Goal: Check status: Check status

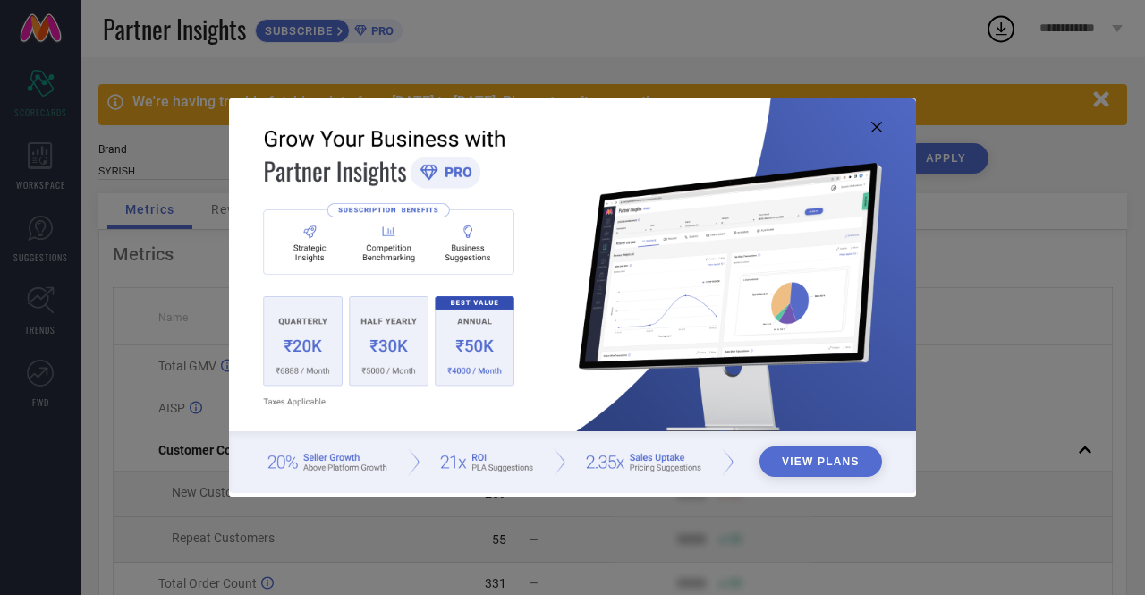
click at [876, 129] on icon at bounding box center [876, 127] width 11 height 11
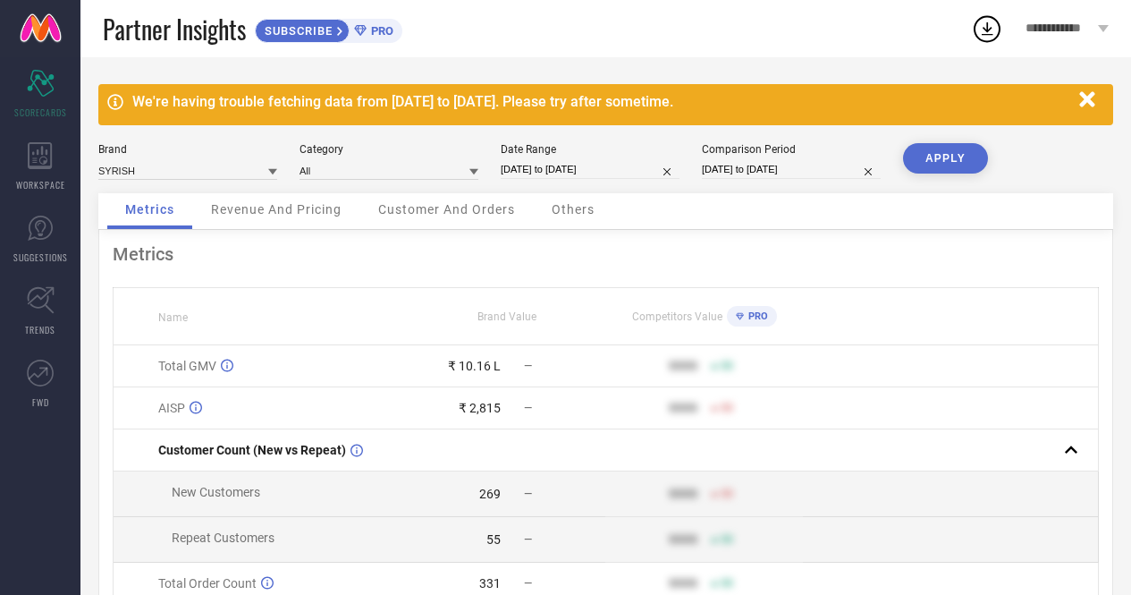
select select "7"
select select "2025"
select select "8"
select select "2025"
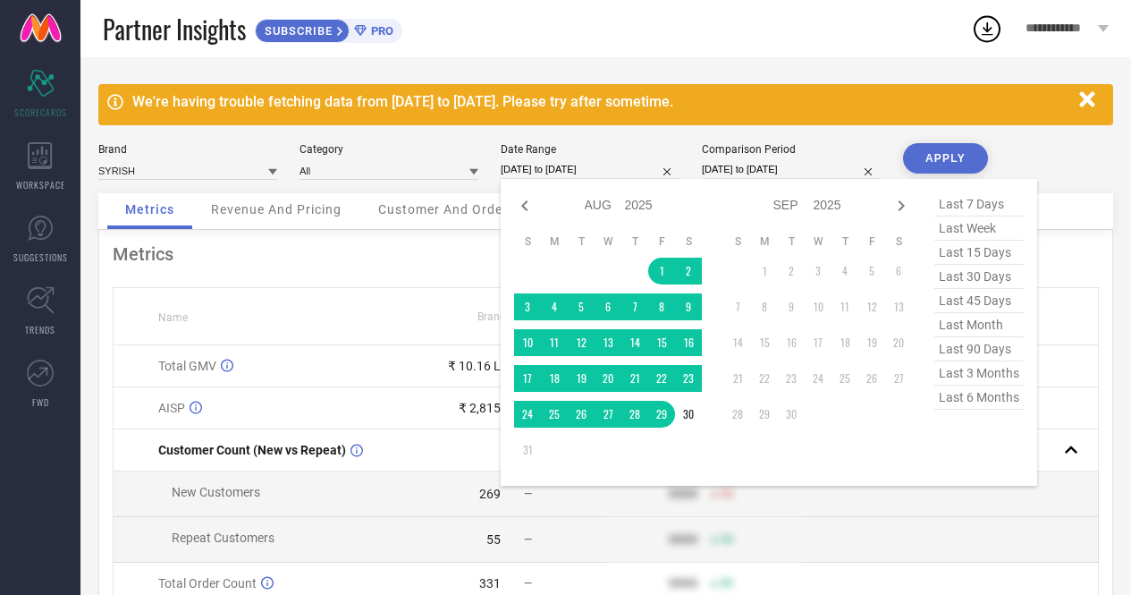
click at [591, 167] on input "[DATE] to [DATE]" at bounding box center [590, 169] width 179 height 19
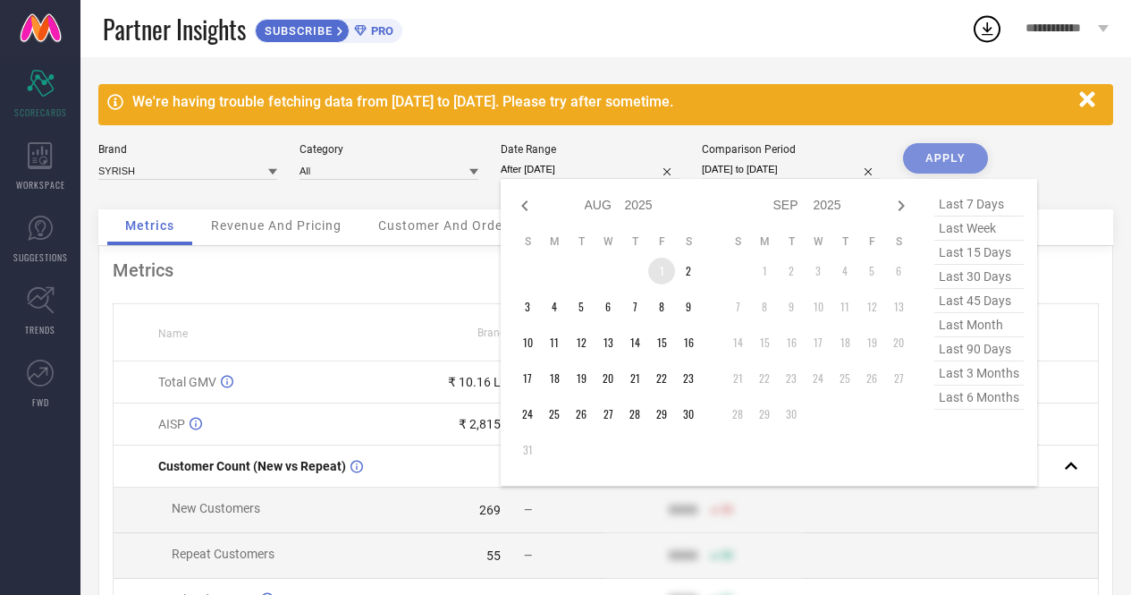
click at [659, 272] on td "1" at bounding box center [661, 271] width 27 height 27
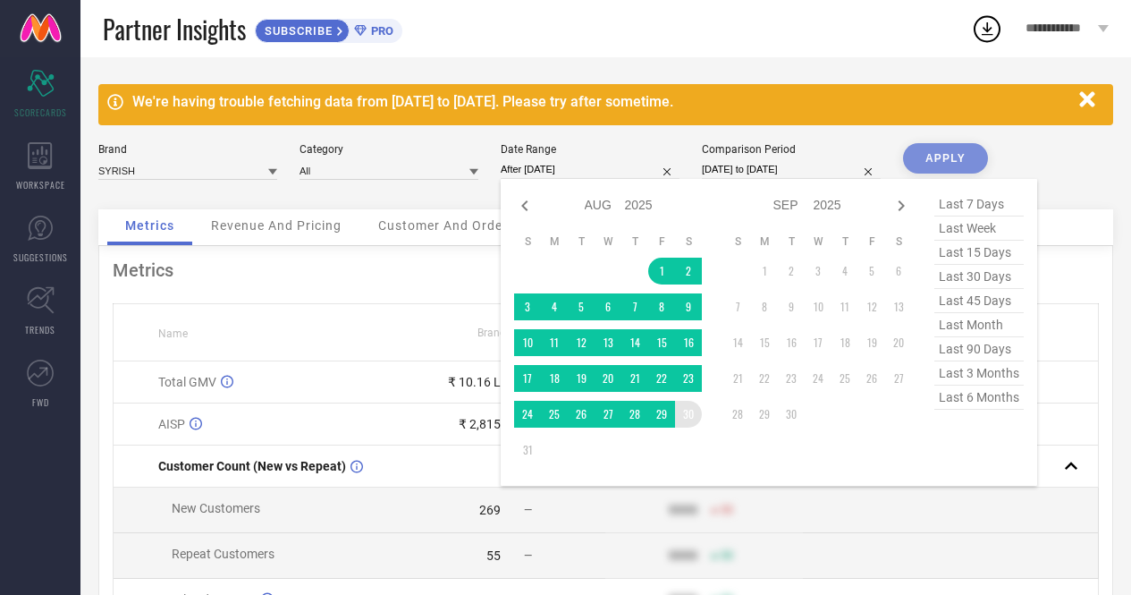
type input "[DATE] to [DATE]"
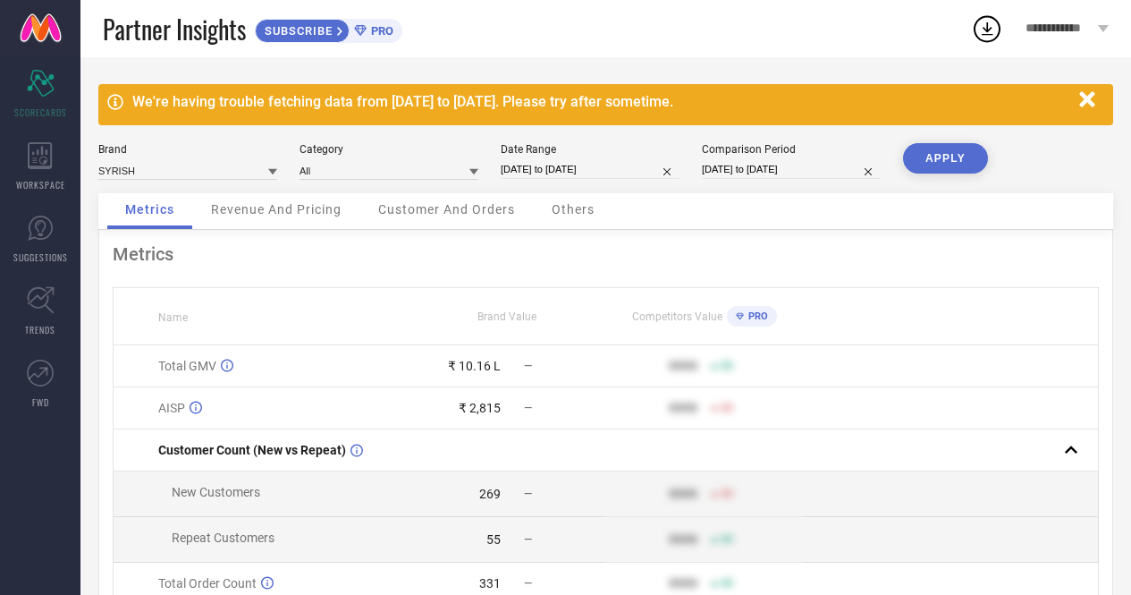
click at [946, 157] on button "APPLY" at bounding box center [945, 158] width 85 height 30
select select "7"
select select "2025"
select select "8"
select select "2025"
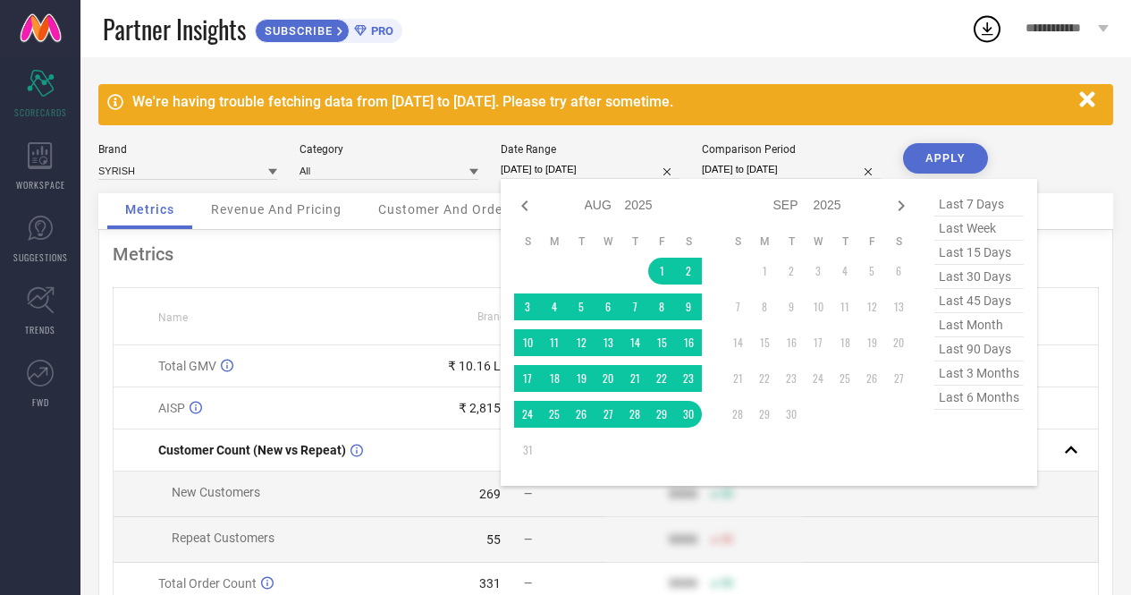
click at [578, 167] on input "[DATE] to [DATE]" at bounding box center [590, 169] width 179 height 19
click at [526, 204] on icon at bounding box center [524, 205] width 21 height 21
select select "6"
select select "2025"
select select "7"
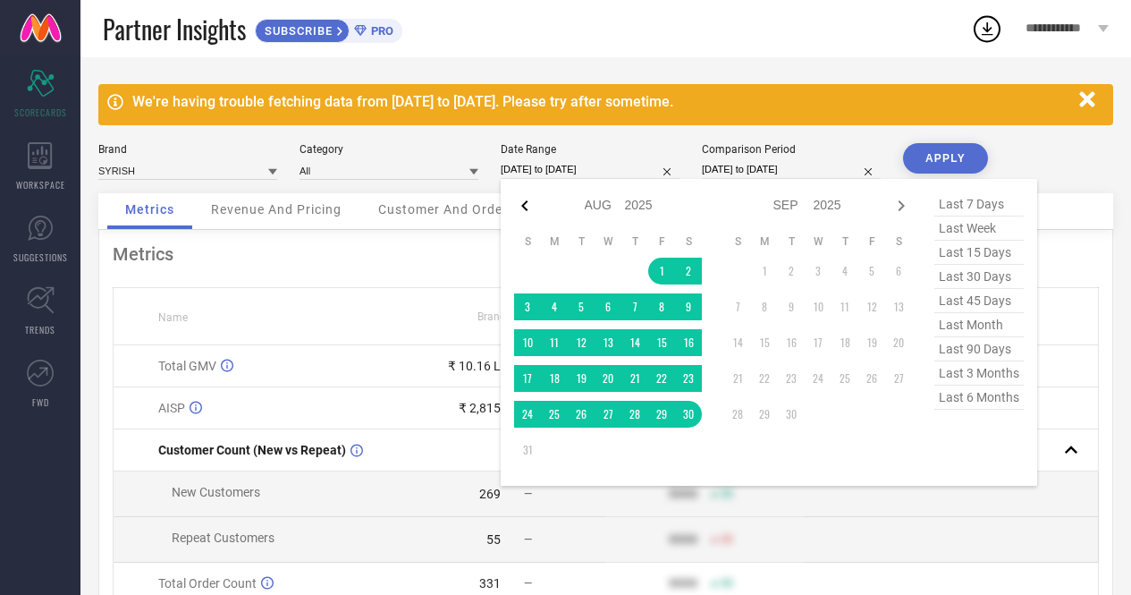
select select "2025"
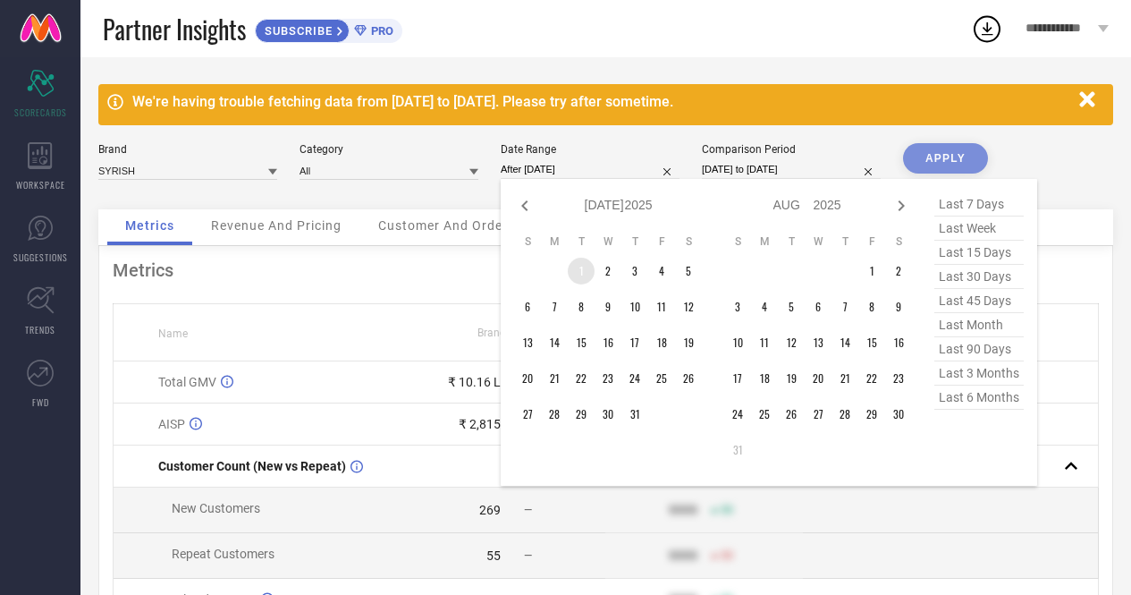
click at [583, 273] on td "1" at bounding box center [581, 271] width 27 height 27
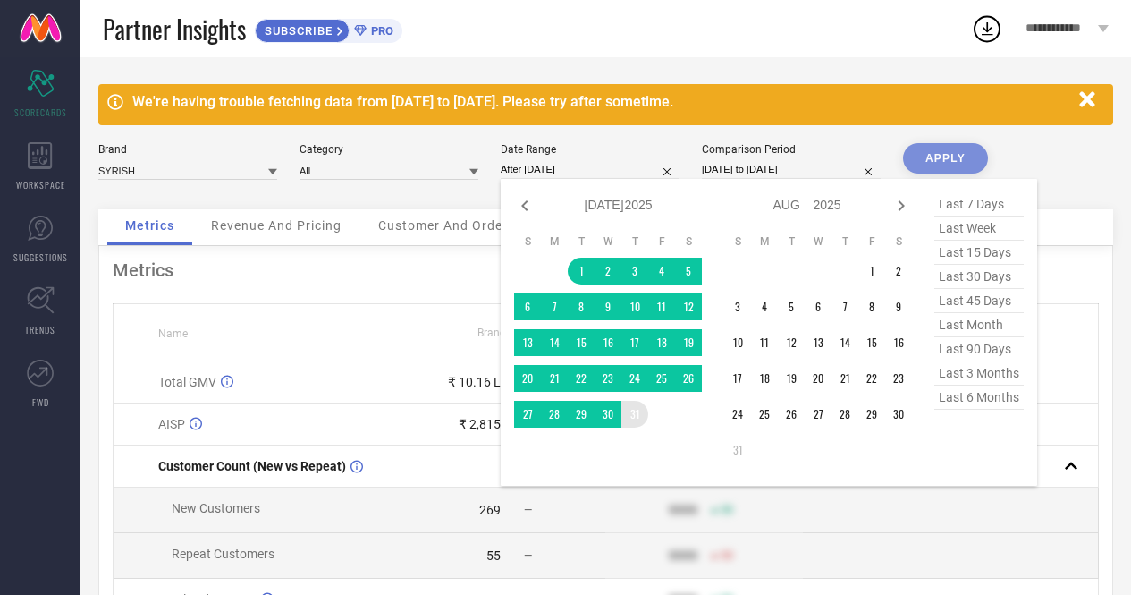
type input "[DATE] to [DATE]"
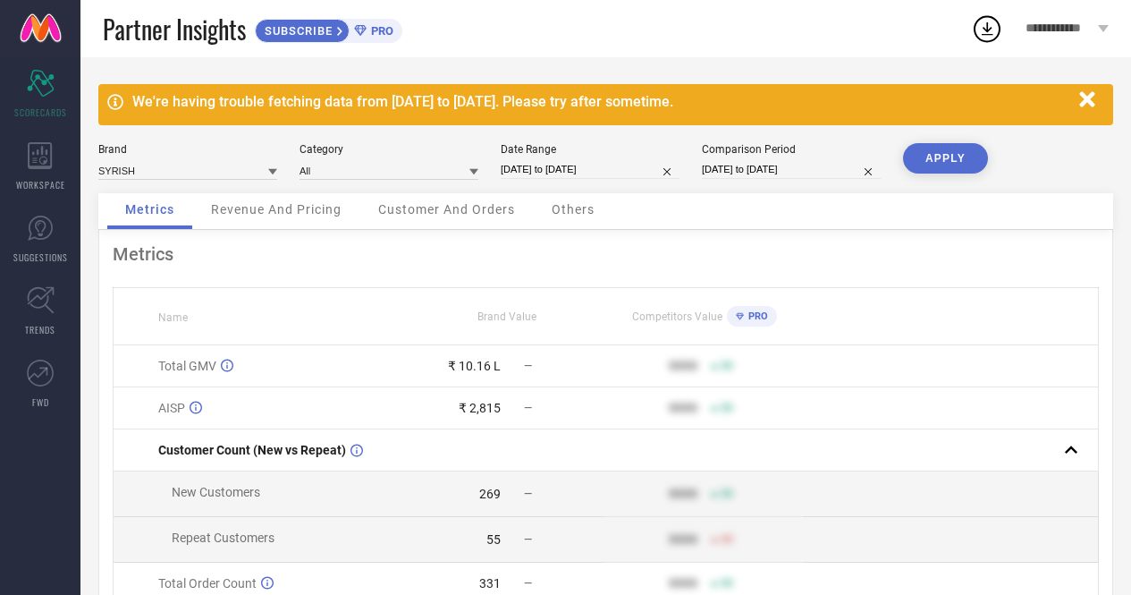
click at [936, 155] on button "APPLY" at bounding box center [945, 158] width 85 height 30
select select "6"
select select "2025"
select select "7"
select select "2025"
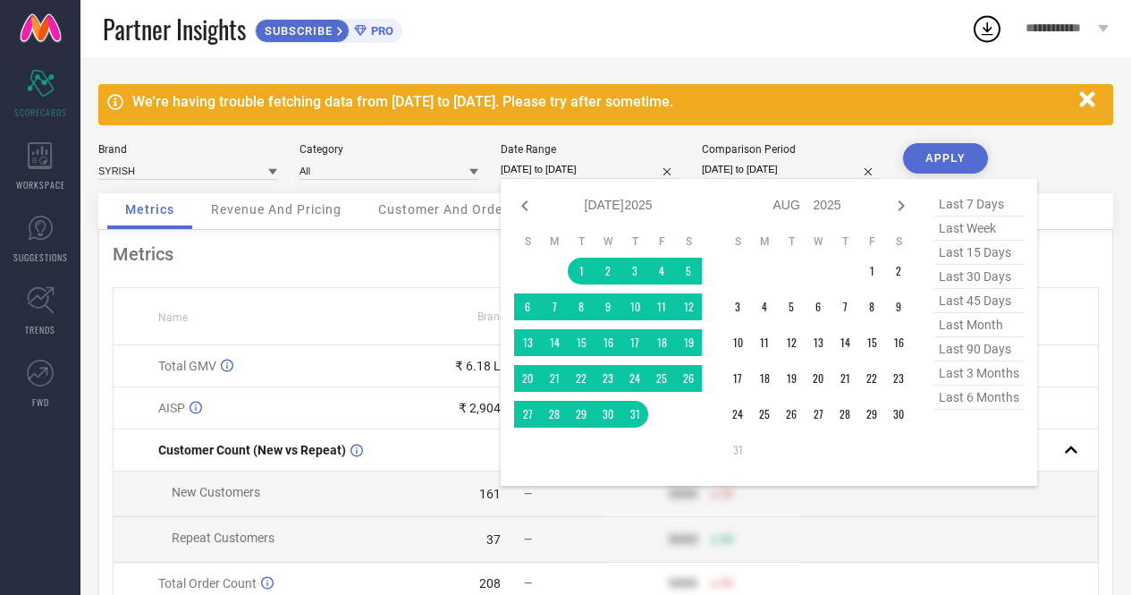
click at [551, 170] on input "[DATE] to [DATE]" at bounding box center [590, 169] width 179 height 19
click at [521, 210] on icon at bounding box center [524, 205] width 21 height 21
select select "5"
select select "2025"
select select "6"
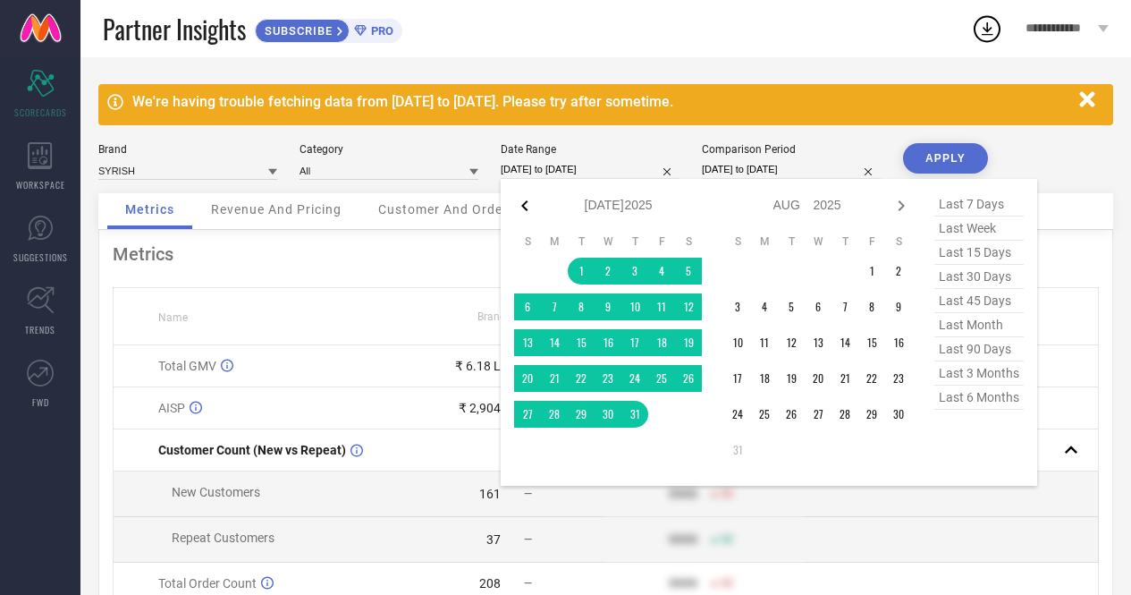
select select "2025"
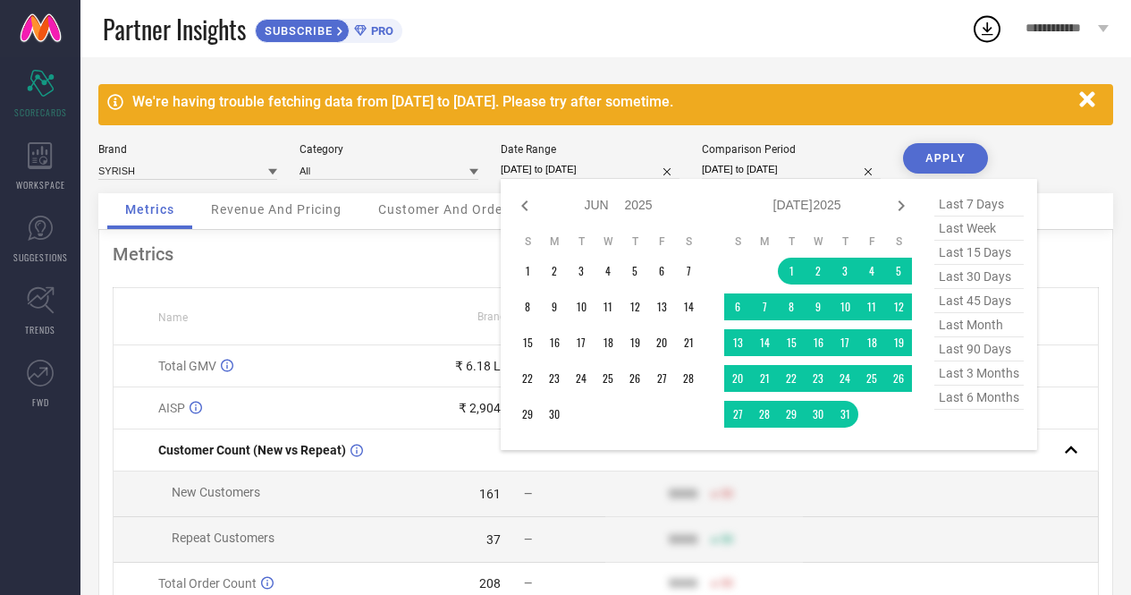
click at [521, 210] on icon at bounding box center [524, 205] width 21 height 21
select select "4"
select select "2025"
select select "5"
select select "2025"
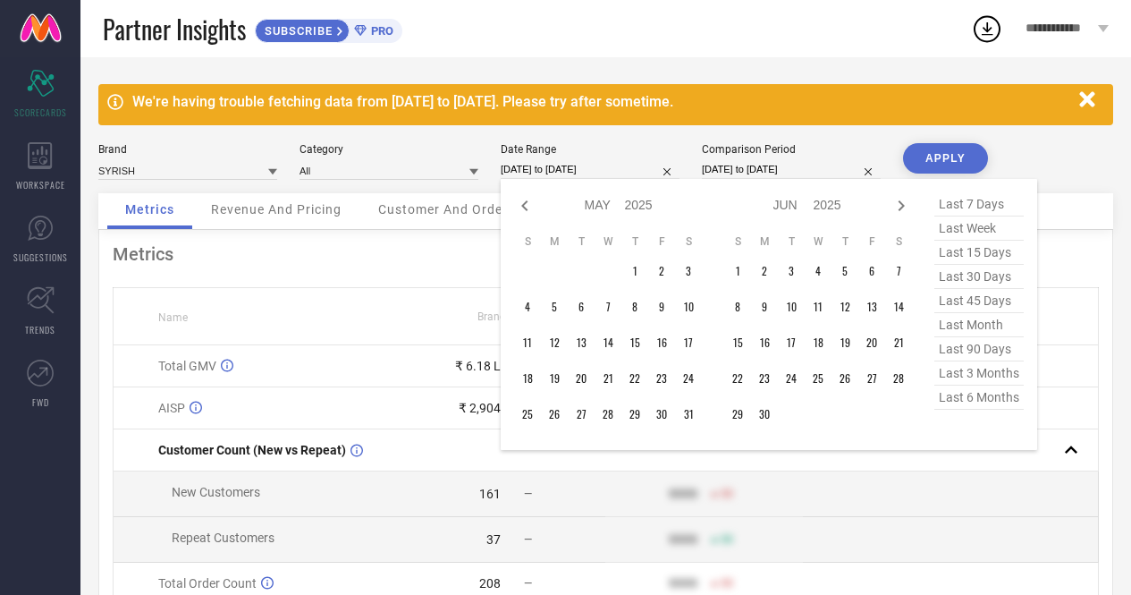
click at [521, 210] on icon at bounding box center [524, 205] width 21 height 21
select select "3"
select select "2025"
select select "4"
select select "2025"
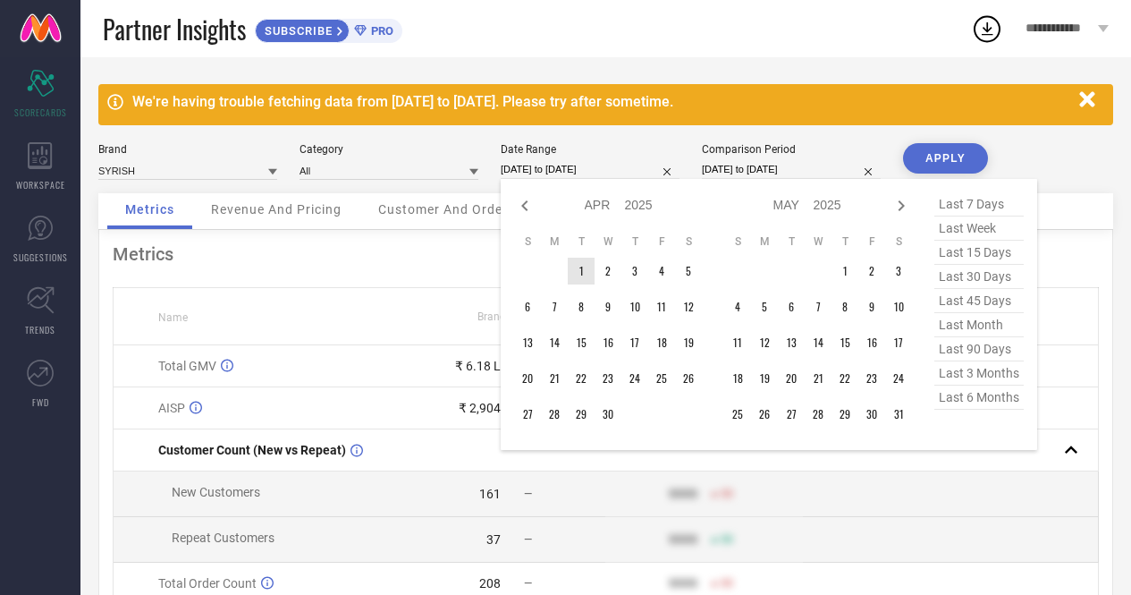
type input "After [DATE]"
click at [581, 272] on td "1" at bounding box center [581, 271] width 27 height 27
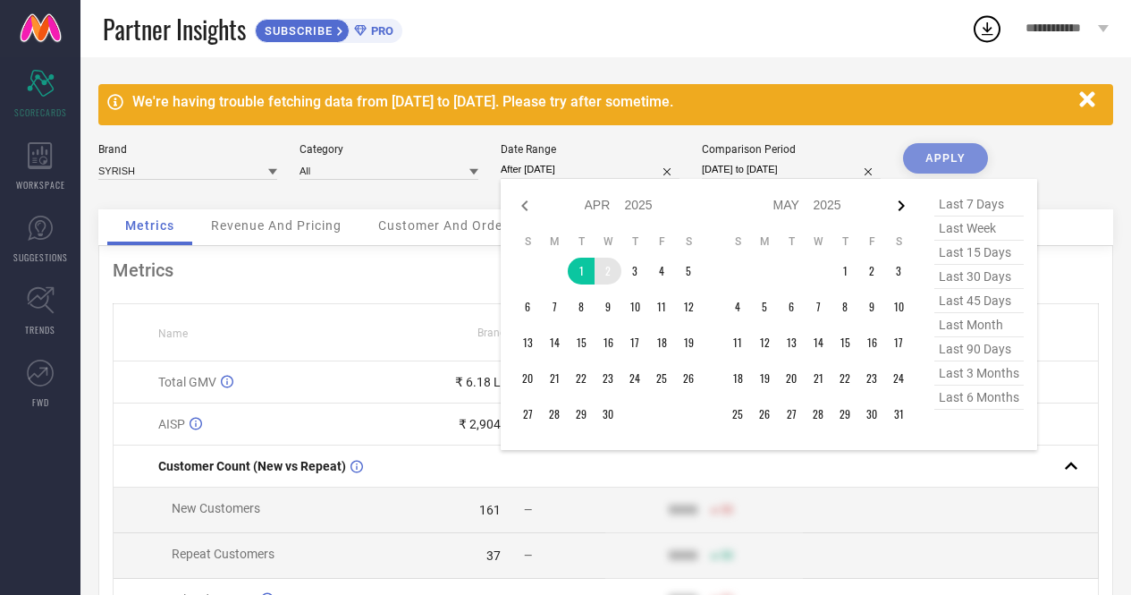
click at [902, 209] on icon at bounding box center [902, 205] width 6 height 11
select select "4"
select select "2025"
select select "5"
select select "2025"
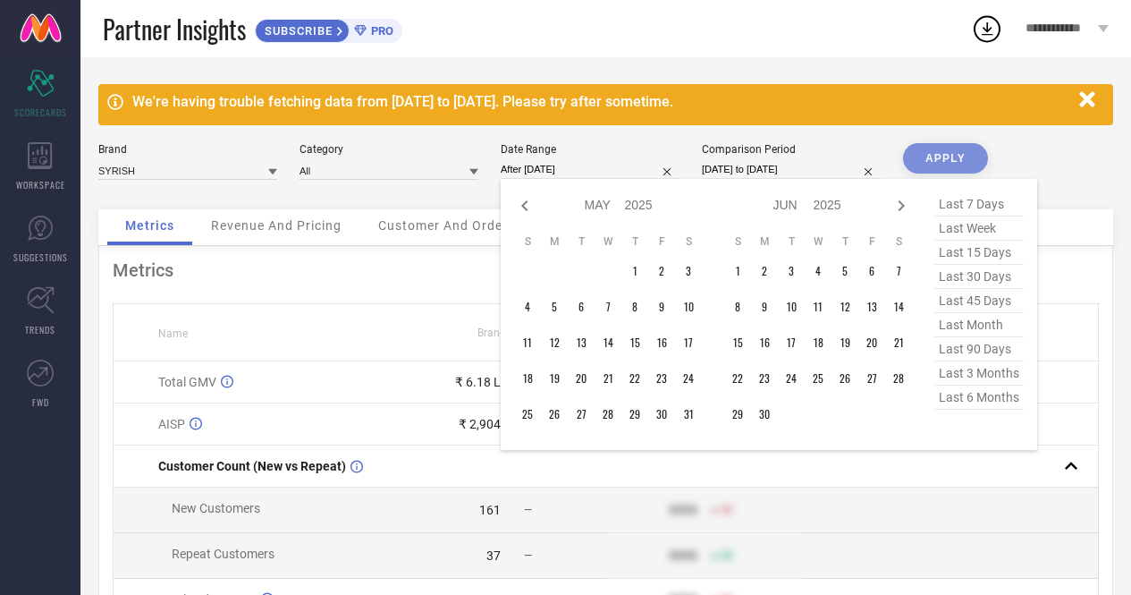
click at [902, 209] on icon at bounding box center [902, 205] width 6 height 11
select select "5"
select select "2025"
select select "6"
select select "2025"
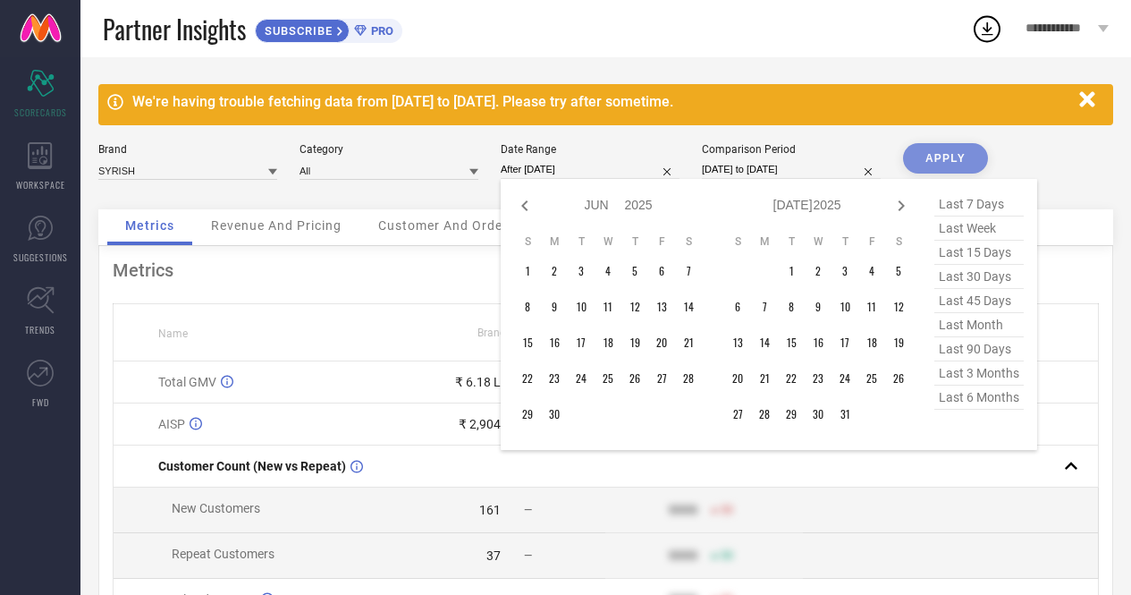
click at [902, 209] on icon at bounding box center [902, 205] width 6 height 11
select select "6"
select select "2025"
select select "7"
select select "2025"
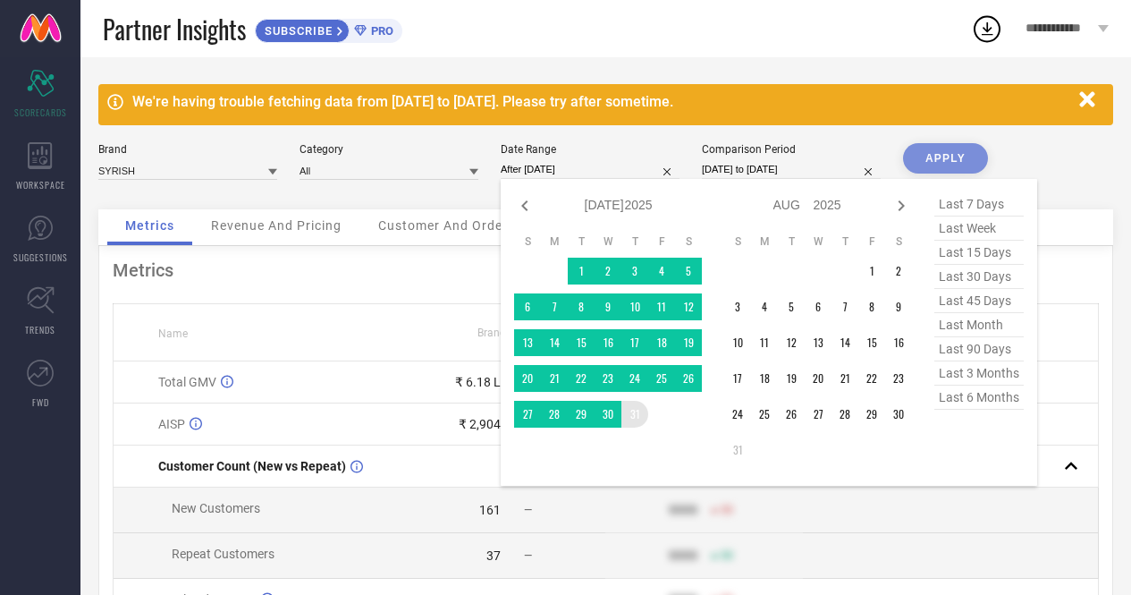
type input "[DATE] to [DATE]"
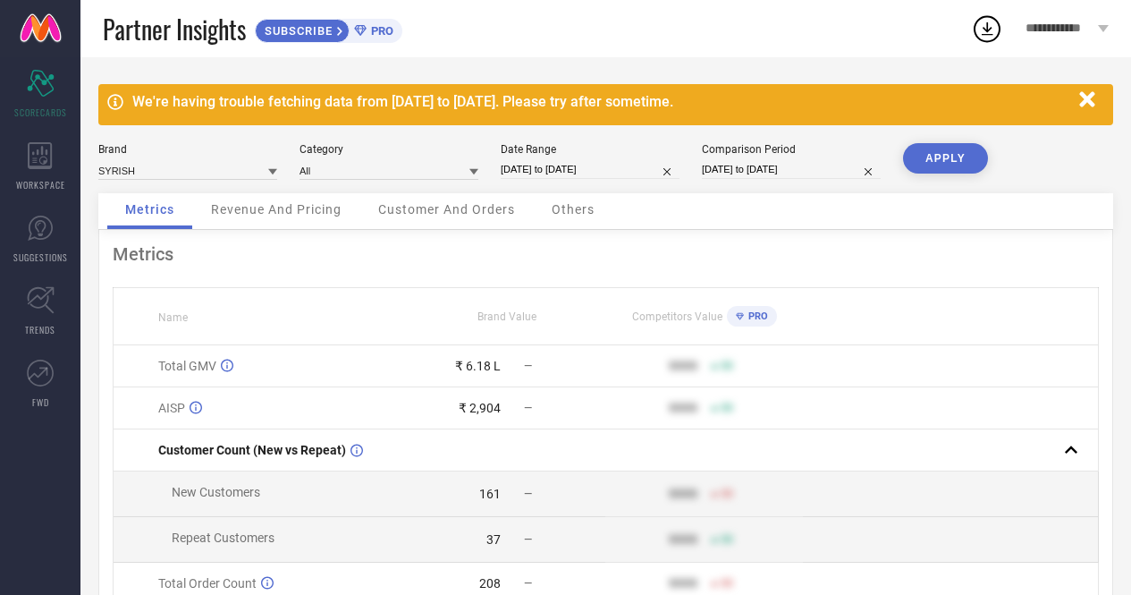
select select "3"
select select "2025"
select select "4"
select select "2025"
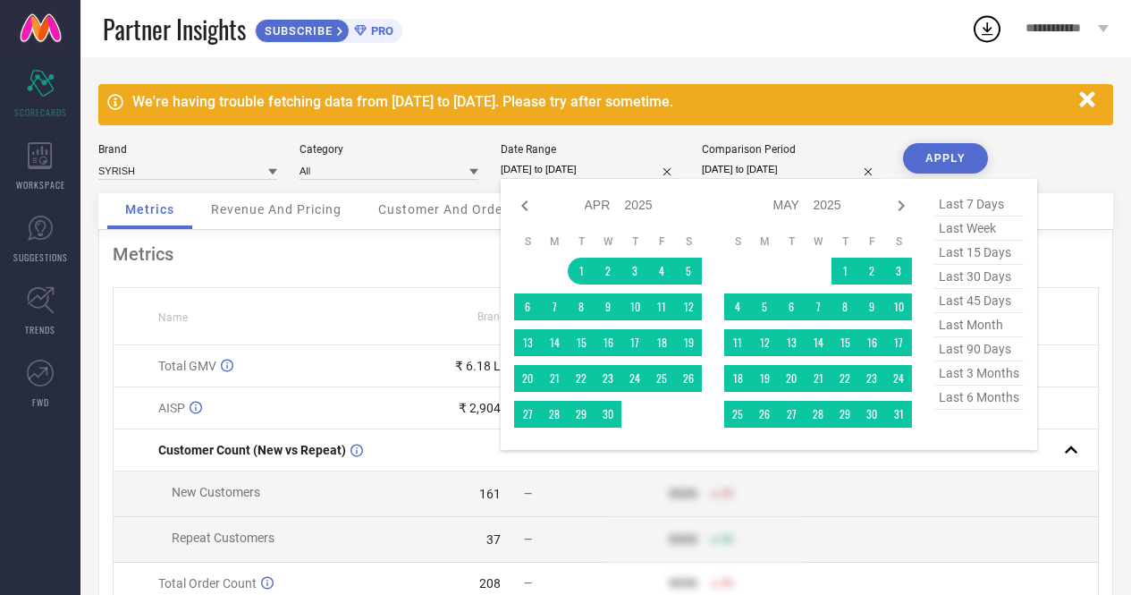
click at [630, 174] on input "[DATE] to [DATE]" at bounding box center [590, 169] width 179 height 19
type input "After [DATE]"
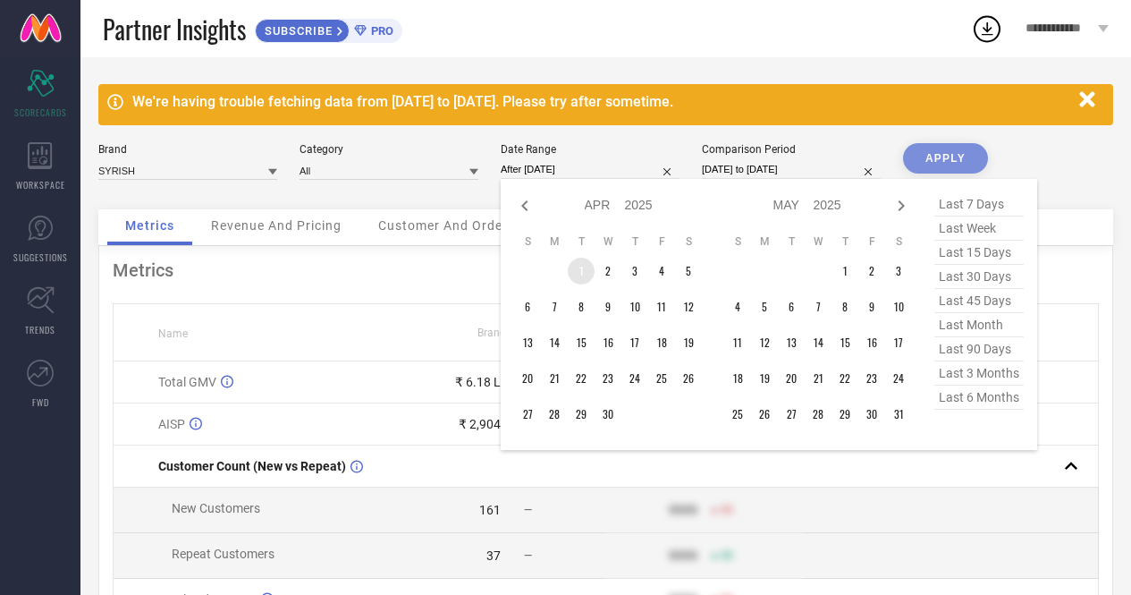
click at [575, 279] on td "1" at bounding box center [581, 271] width 27 height 27
click at [902, 206] on icon at bounding box center [901, 205] width 21 height 21
select select "4"
select select "2025"
select select "5"
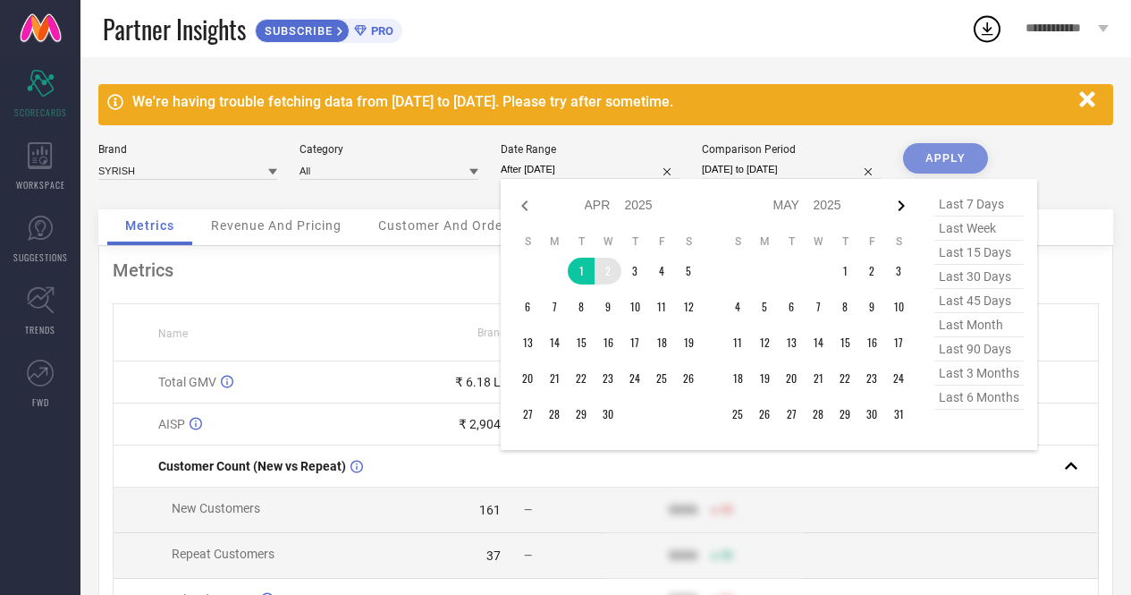
select select "2025"
click at [902, 206] on icon at bounding box center [901, 205] width 21 height 21
select select "5"
select select "2025"
select select "6"
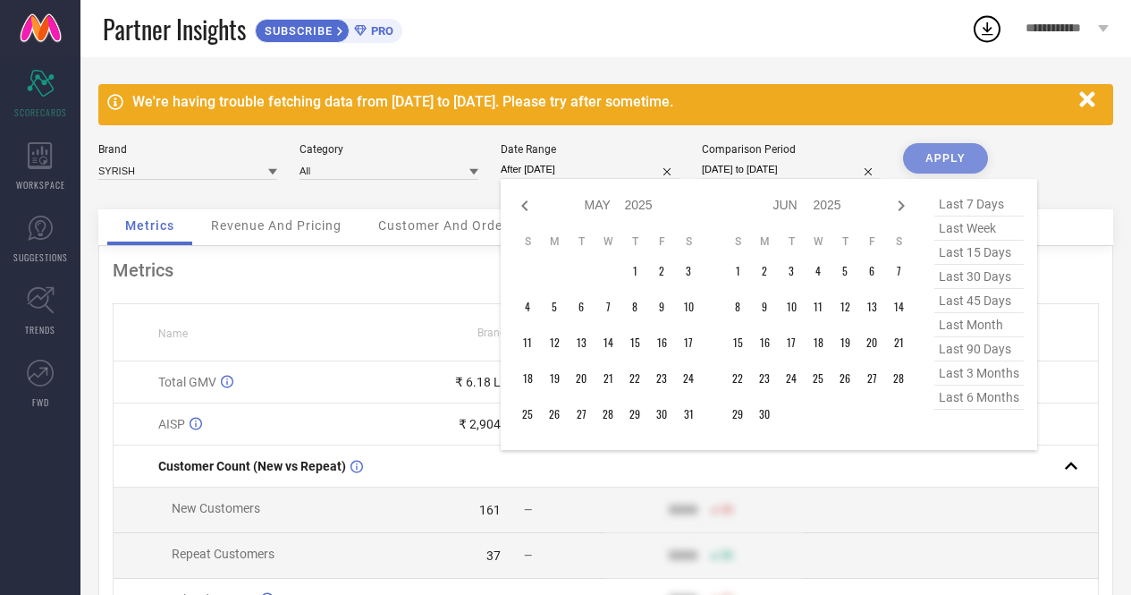
select select "2025"
click at [902, 206] on icon at bounding box center [901, 205] width 21 height 21
select select "6"
select select "2025"
select select "7"
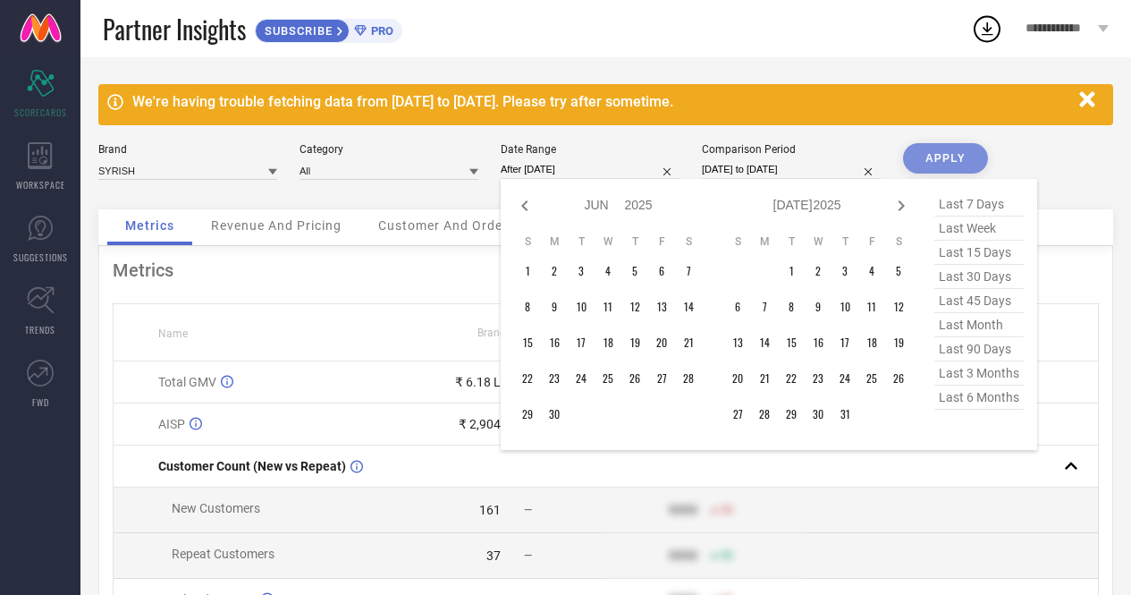
select select "2025"
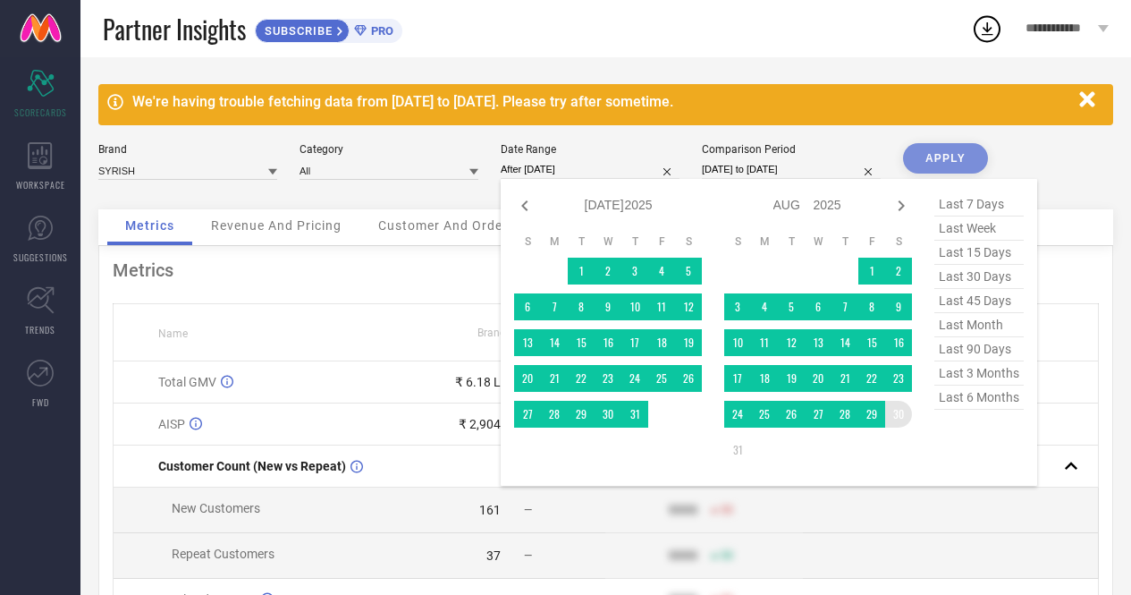
type input "[DATE] to [DATE]"
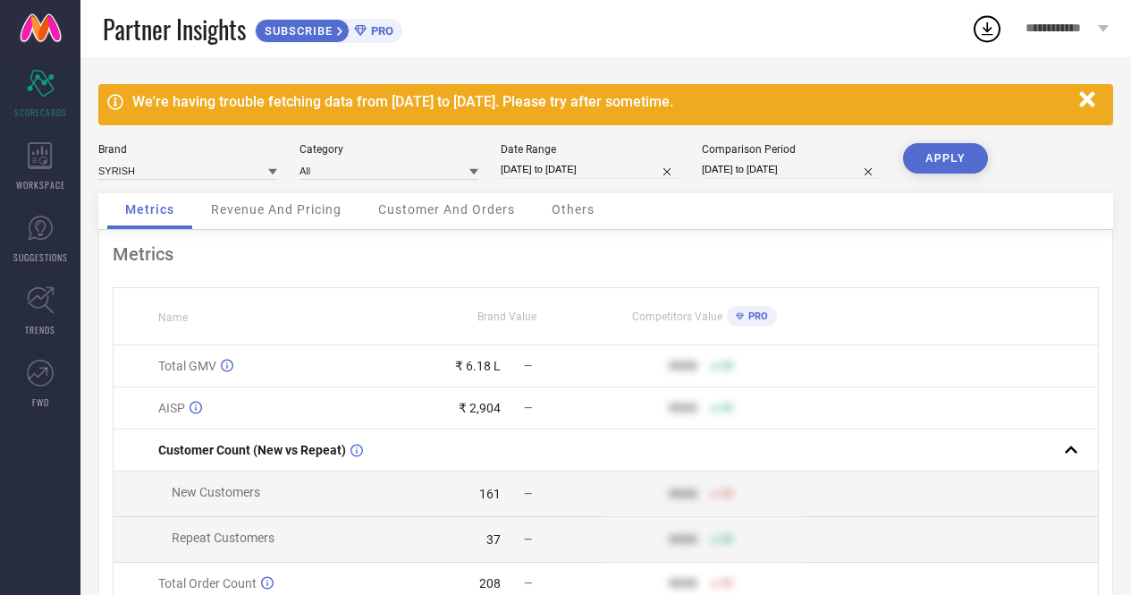
click at [952, 160] on button "APPLY" at bounding box center [945, 158] width 85 height 30
click at [486, 373] on div "₹ 28 L" at bounding box center [483, 366] width 35 height 14
click at [617, 278] on div "Metrics Name Brand Value Competitors Value PRO Total GMV ₹ 28 L — 9999 50 AISP …" at bounding box center [605, 503] width 1015 height 546
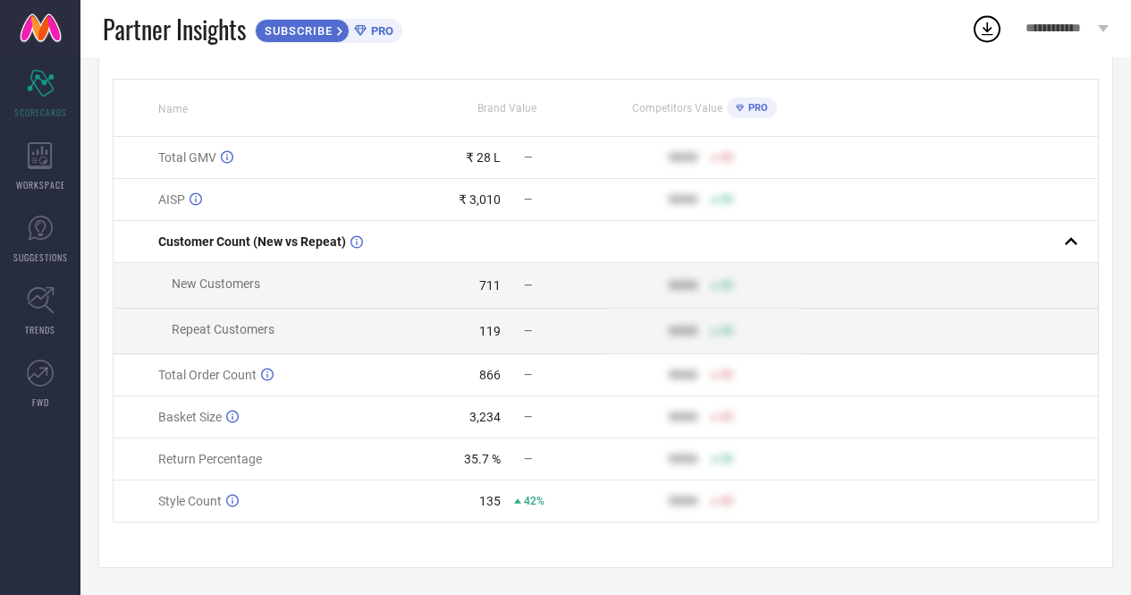
scroll to position [219, 0]
click at [489, 369] on div "866" at bounding box center [489, 375] width 21 height 14
click at [476, 457] on div "35.7 %" at bounding box center [482, 459] width 37 height 14
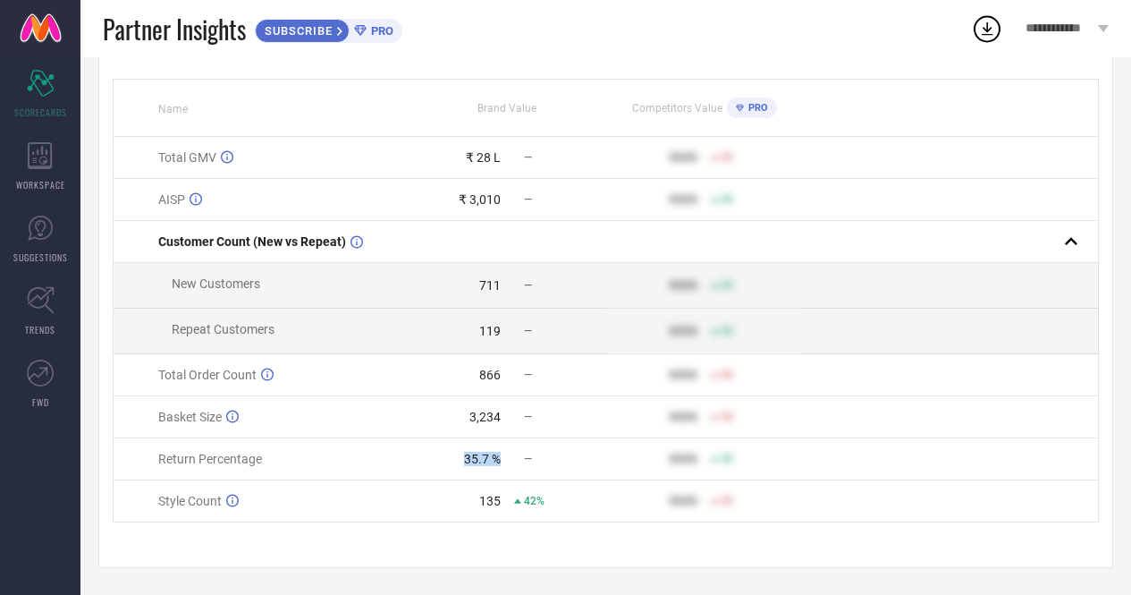
click at [476, 457] on div "35.7 %" at bounding box center [482, 459] width 37 height 14
click at [518, 384] on td "866 —" at bounding box center [507, 375] width 197 height 42
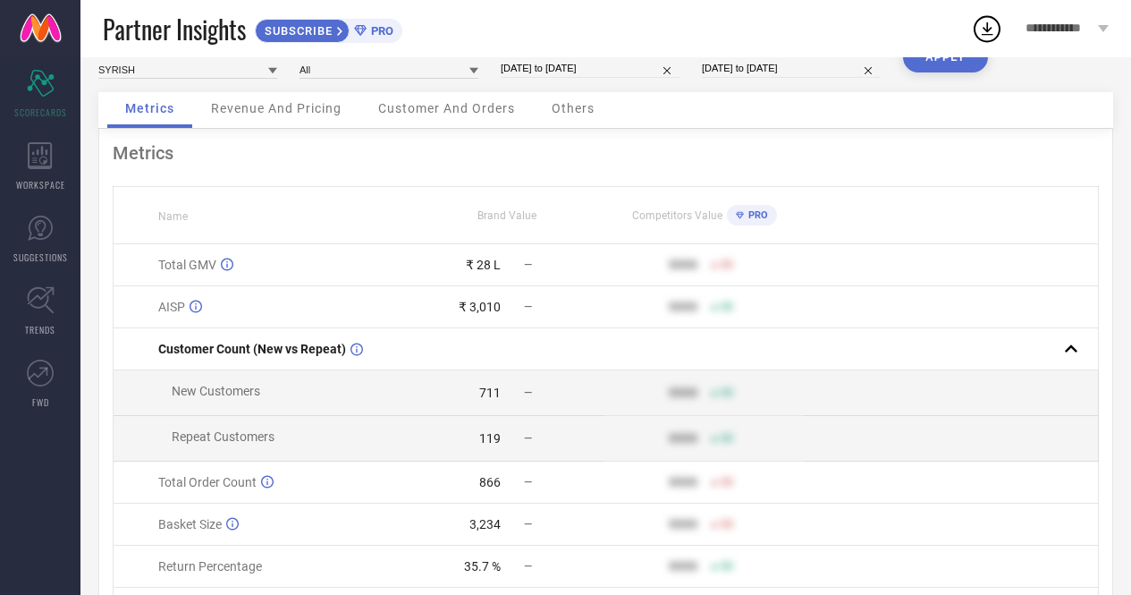
scroll to position [0, 0]
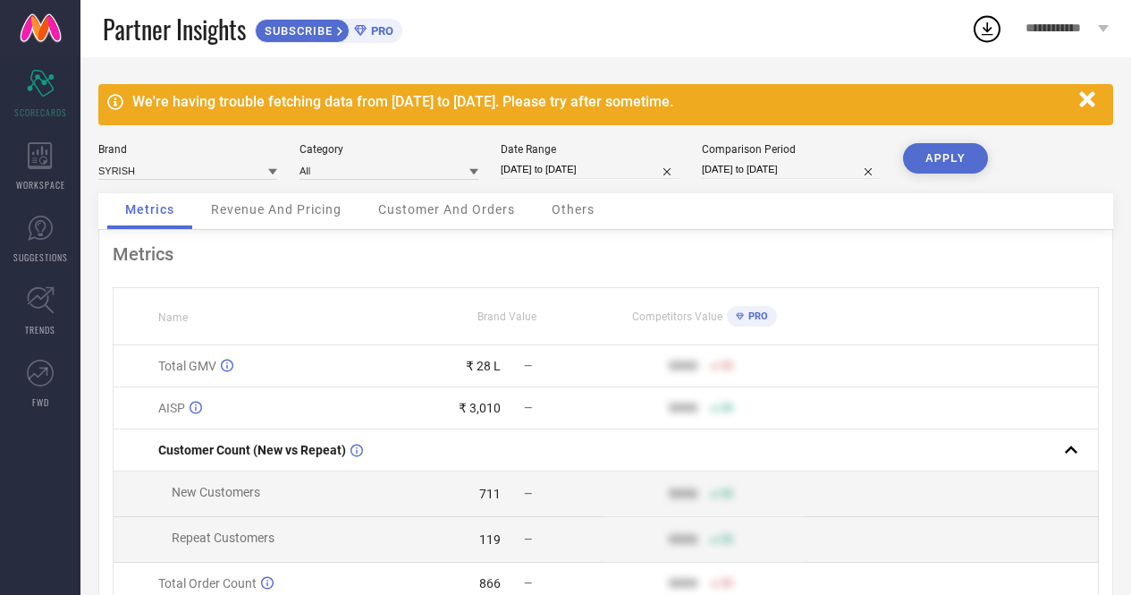
select select "3"
select select "2025"
select select "4"
select select "2025"
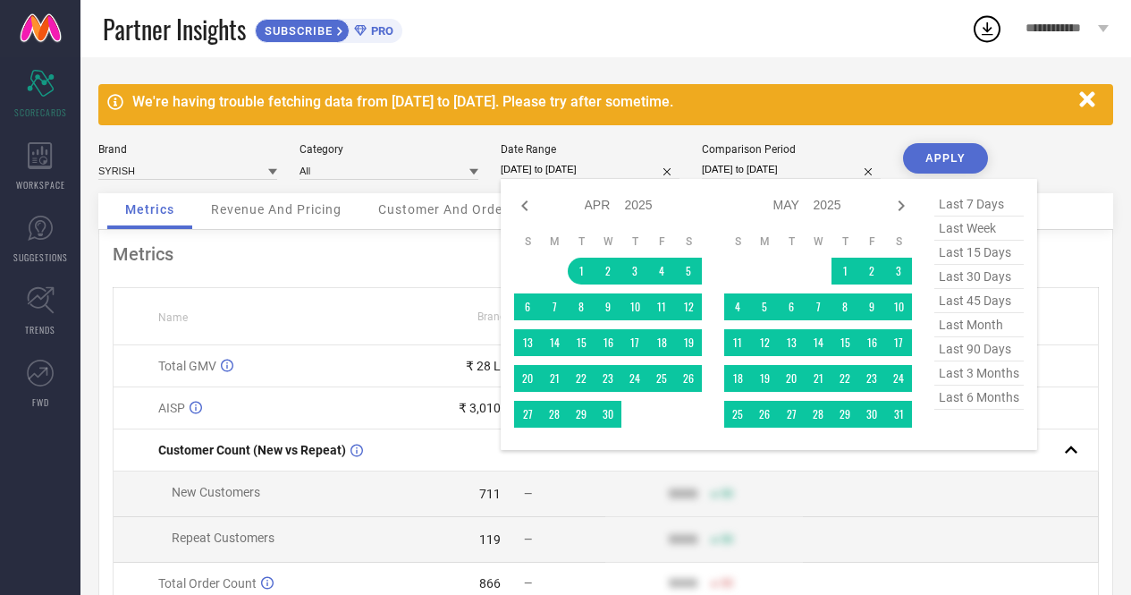
click at [637, 163] on input "[DATE] to [DATE]" at bounding box center [590, 169] width 179 height 19
type input "After [DATE]"
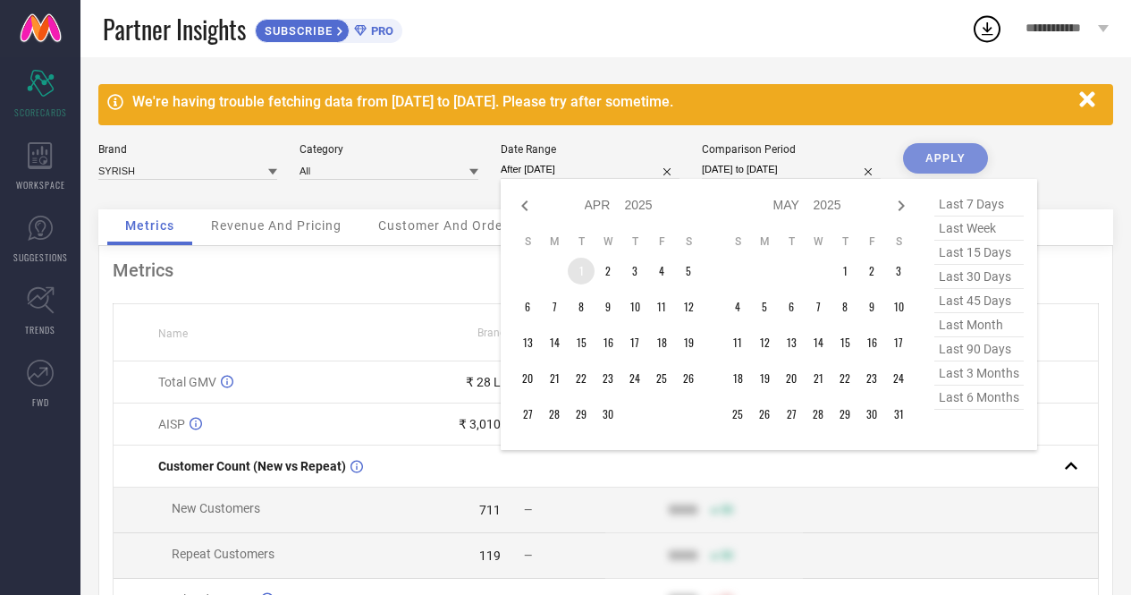
click at [579, 272] on td "1" at bounding box center [581, 271] width 27 height 27
click at [897, 208] on icon at bounding box center [901, 205] width 21 height 21
select select "5"
select select "2025"
select select "6"
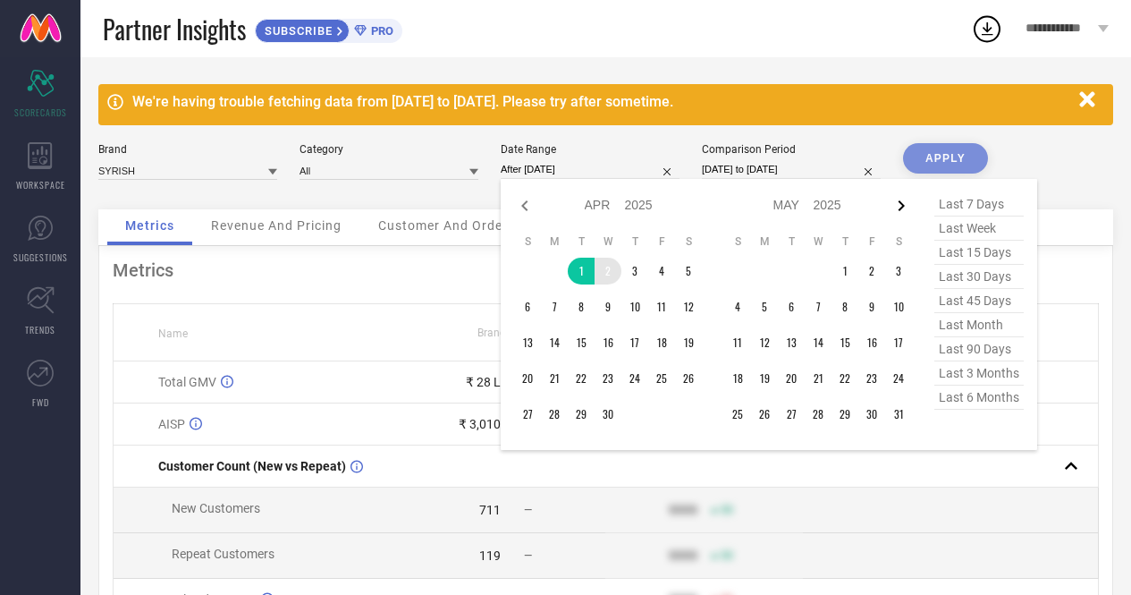
select select "2025"
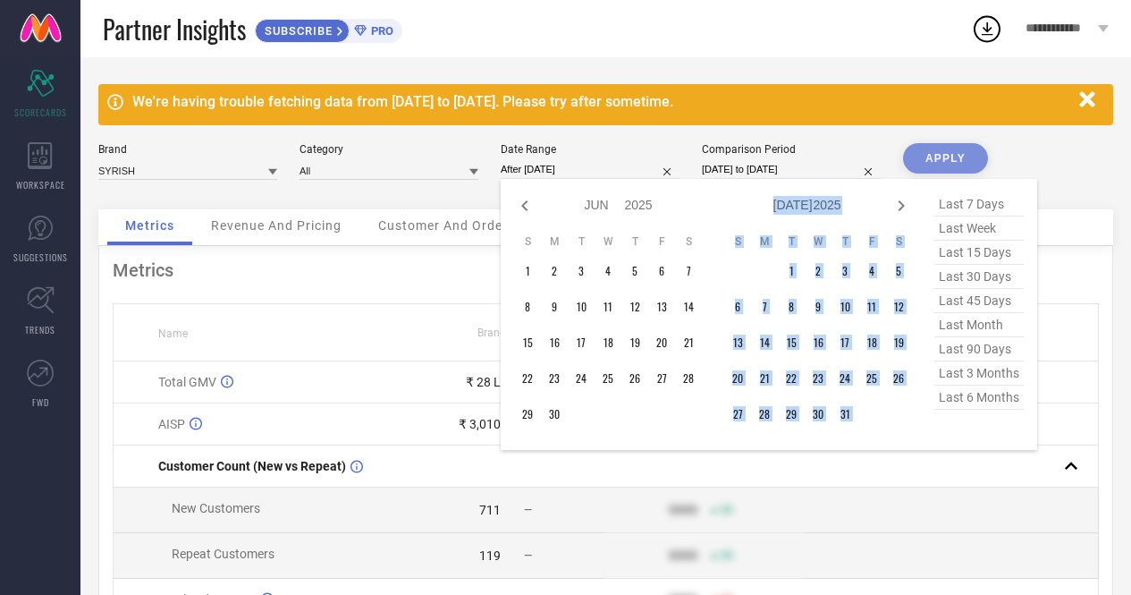
click at [897, 208] on icon at bounding box center [901, 205] width 21 height 21
select select "6"
select select "2025"
select select "7"
select select "2025"
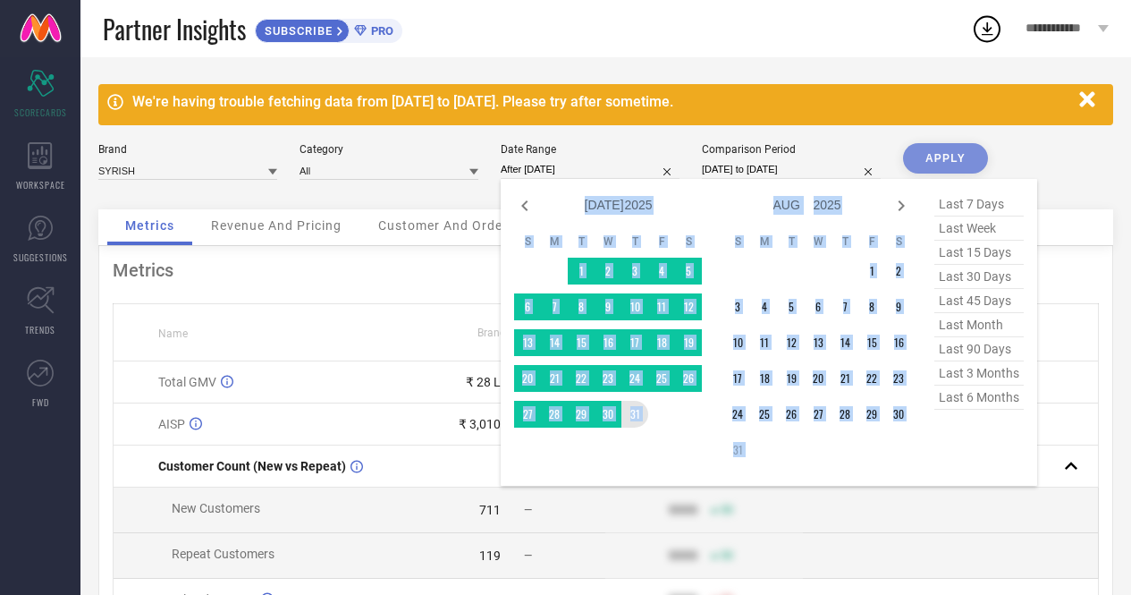
type input "[DATE] to [DATE]"
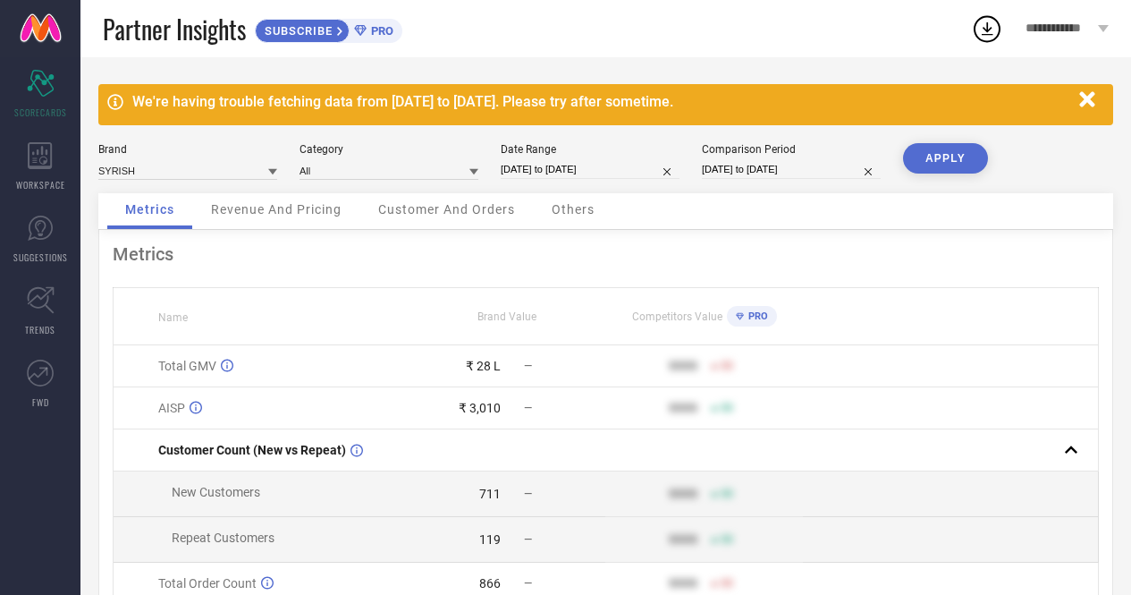
click at [955, 152] on button "APPLY" at bounding box center [945, 158] width 85 height 30
